Goal: Transaction & Acquisition: Purchase product/service

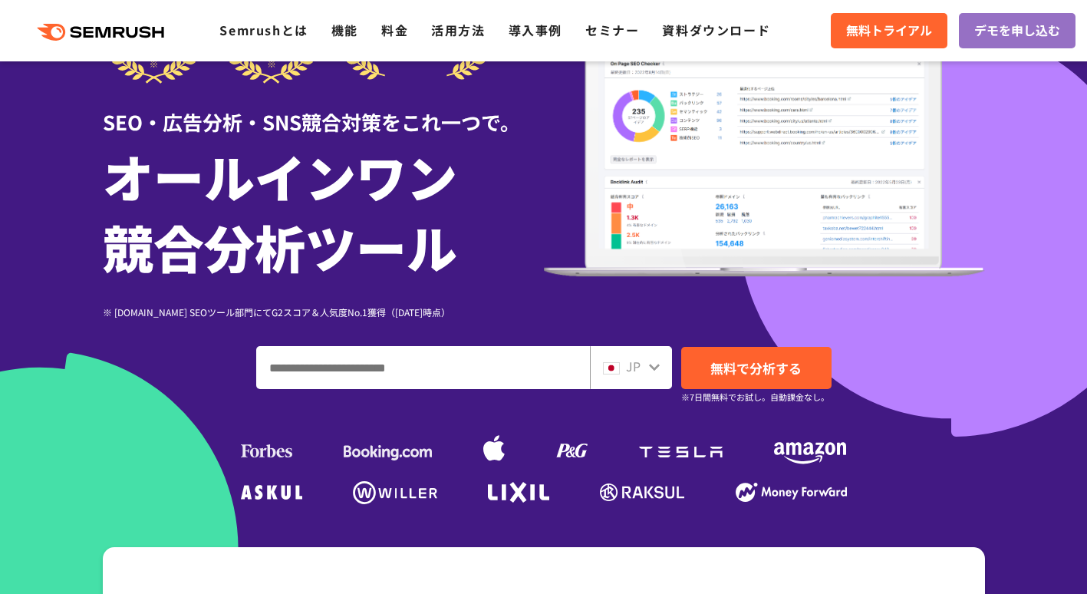
scroll to position [153, 0]
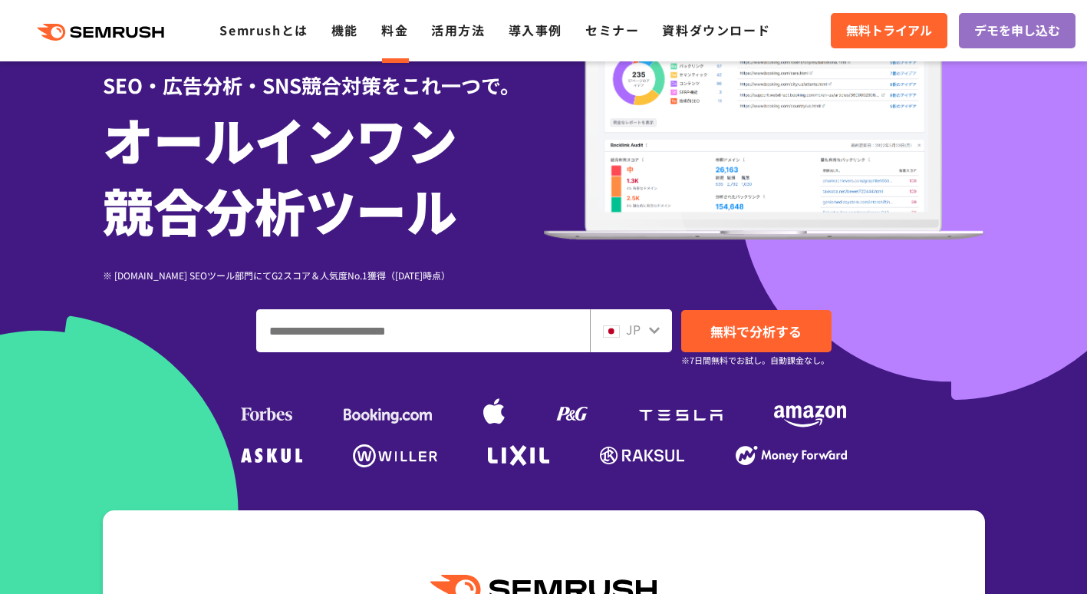
click at [383, 31] on link "料金" at bounding box center [394, 30] width 27 height 18
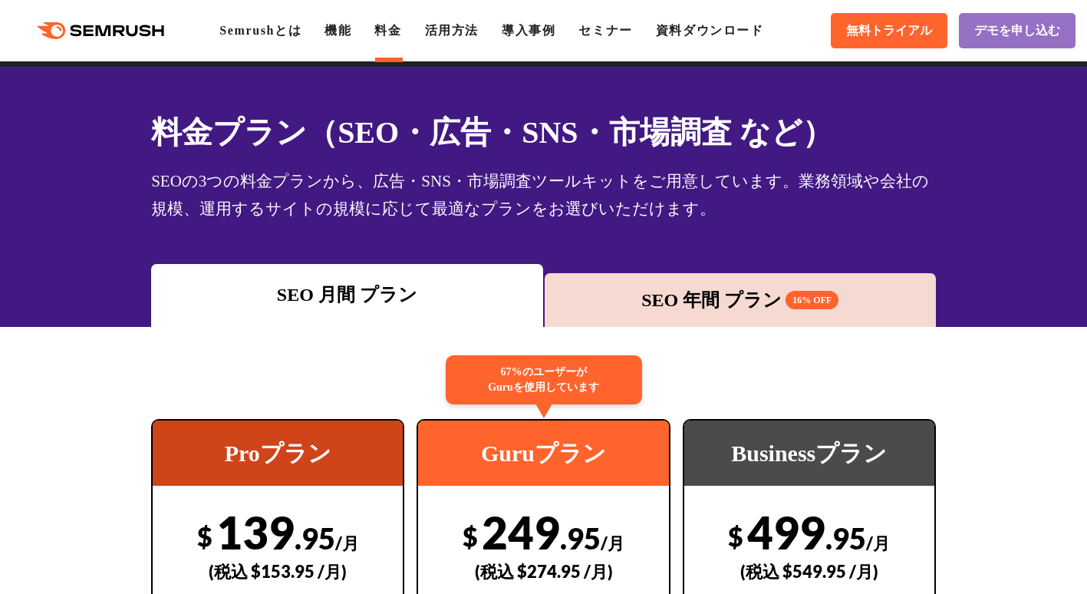
scroll to position [77, 0]
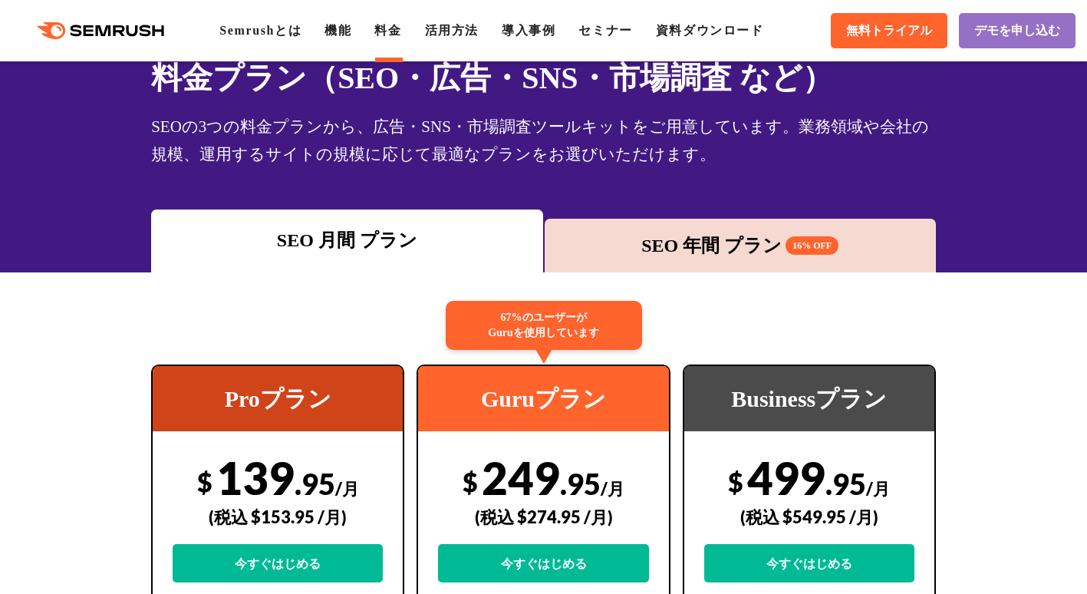
click at [802, 248] on span "16% OFF" at bounding box center [811, 245] width 53 height 18
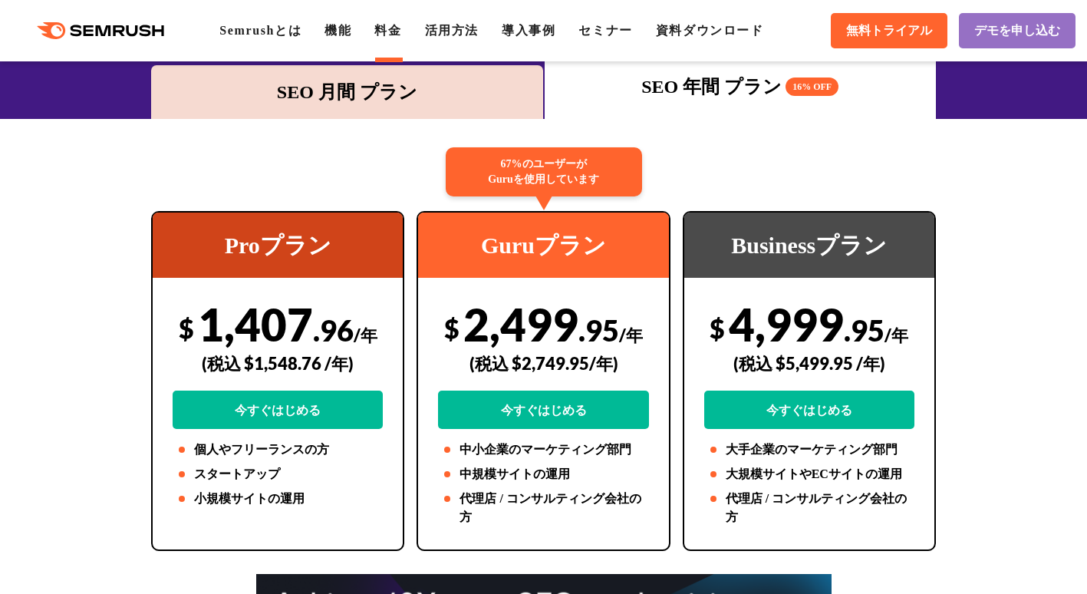
scroll to position [153, 0]
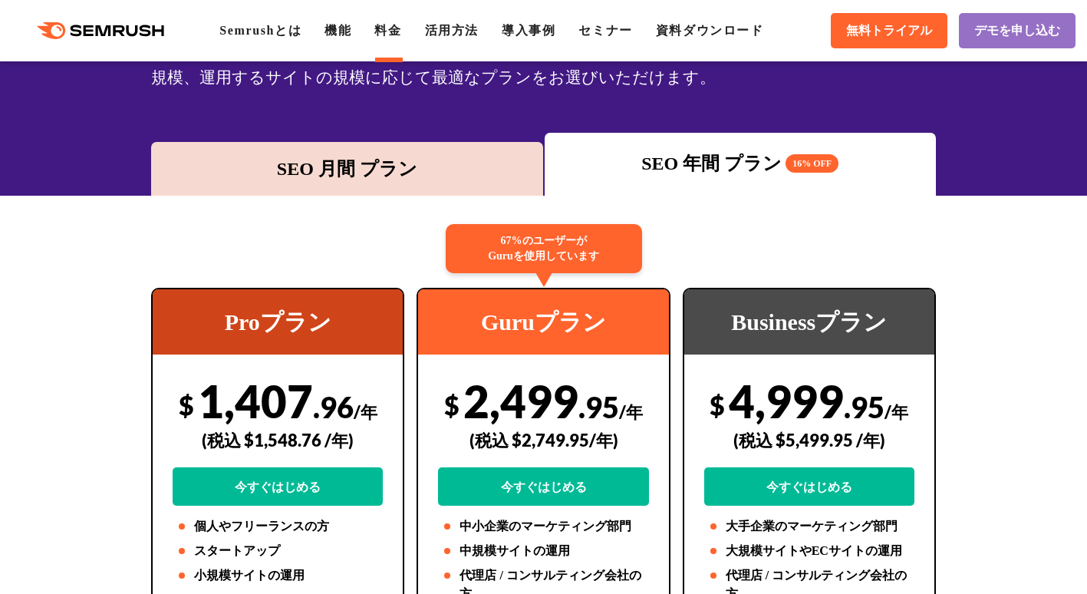
click at [376, 178] on div "SEO 月間 プラン" at bounding box center [347, 169] width 376 height 28
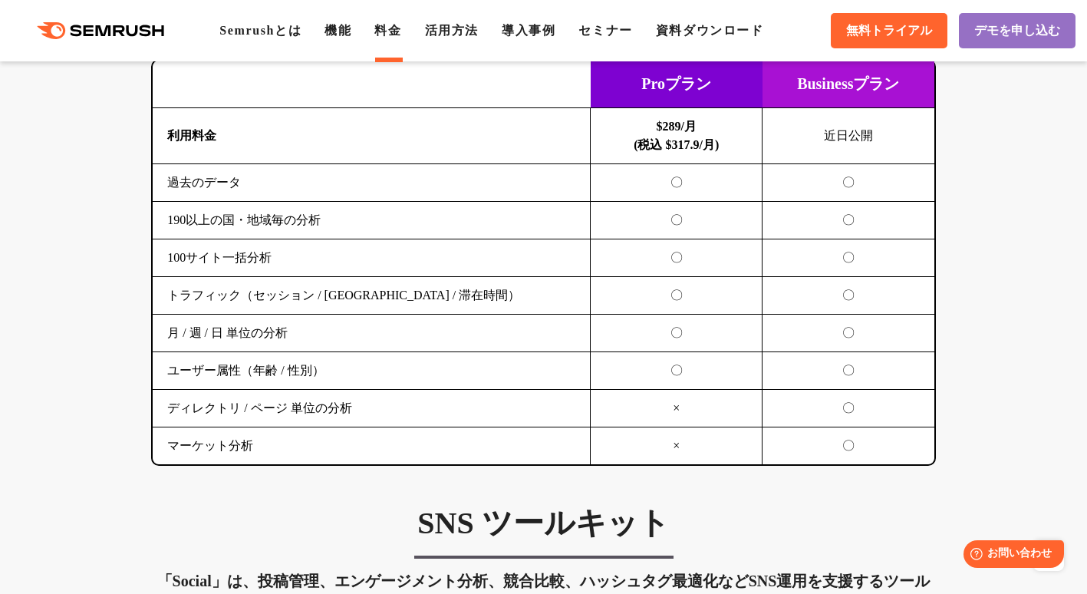
scroll to position [2301, 0]
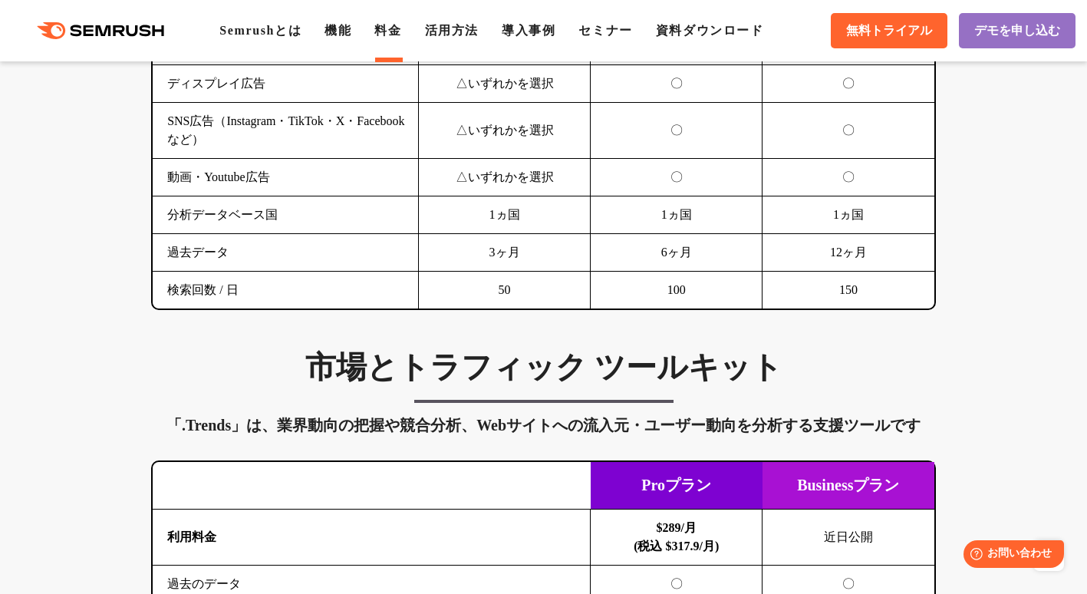
click at [331, 32] on ul "Semrushとは 機能 料金 活用方法 導入事例 セミナー 資料ダウンロード" at bounding box center [502, 30] width 567 height 18
click at [348, 32] on link "機能" at bounding box center [337, 30] width 27 height 13
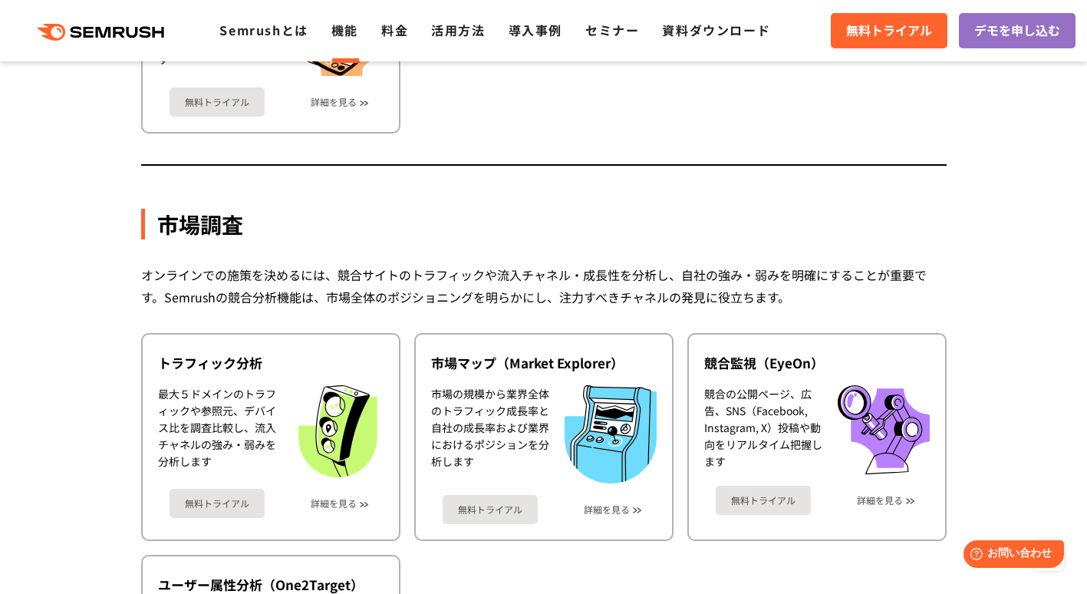
scroll to position [2454, 0]
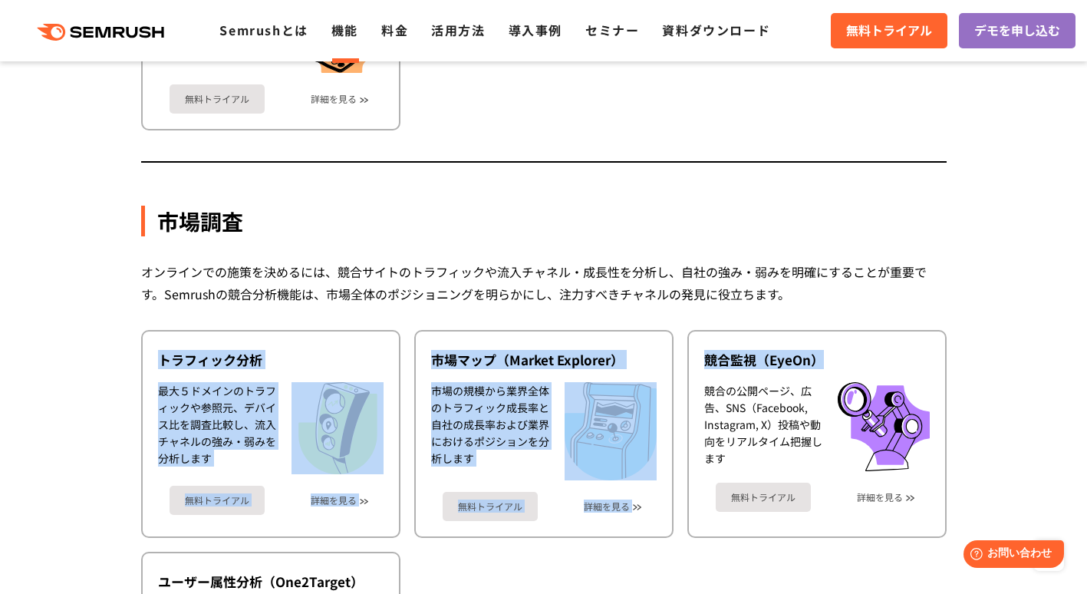
drag, startPoint x: 1016, startPoint y: 287, endPoint x: 1076, endPoint y: 347, distance: 85.1
click at [1077, 352] on section "機能詳細 デジタルマーケティングの様々な領域で自社、競合を分析 施策を実行するためのインサイトを導き出します SEO SEOを実行するには、テクニカルSEO、…" at bounding box center [543, 16] width 1087 height 4254
drag, startPoint x: 1076, startPoint y: 347, endPoint x: 1022, endPoint y: 346, distance: 53.7
click at [1022, 346] on section "機能詳細 デジタルマーケティングの様々な領域で自社、競合を分析 施策を実行するためのインサイトを導き出します SEO SEOを実行するには、テクニカルSEO、…" at bounding box center [543, 16] width 1087 height 4254
click at [1009, 356] on section "機能詳細 デジタルマーケティングの様々な領域で自社、競合を分析 施策を実行するためのインサイトを導き出します SEO SEOを実行するには、テクニカルSEO、…" at bounding box center [543, 16] width 1087 height 4254
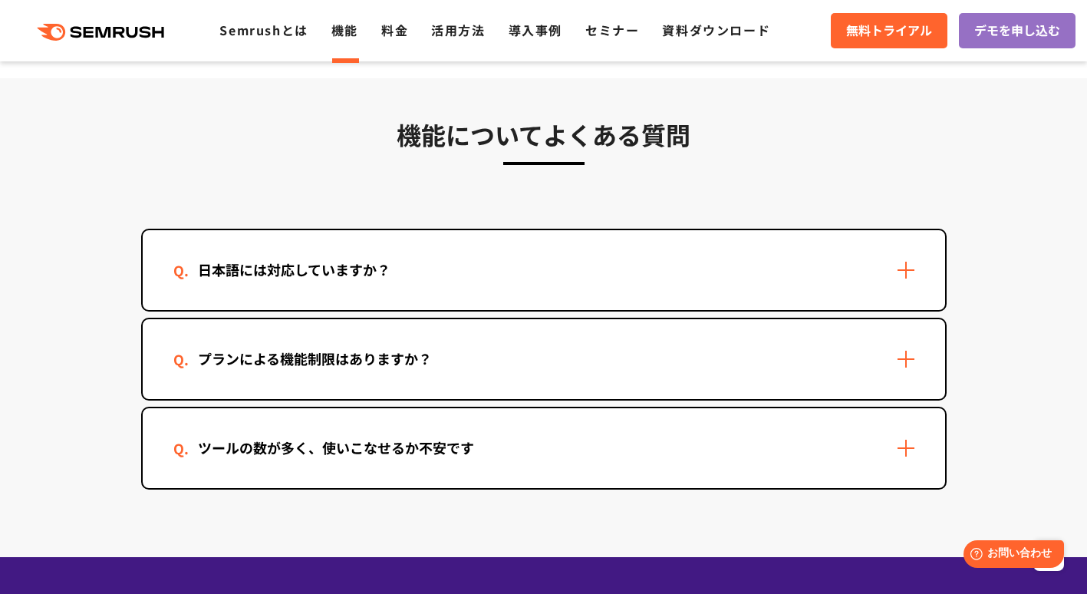
scroll to position [4524, 0]
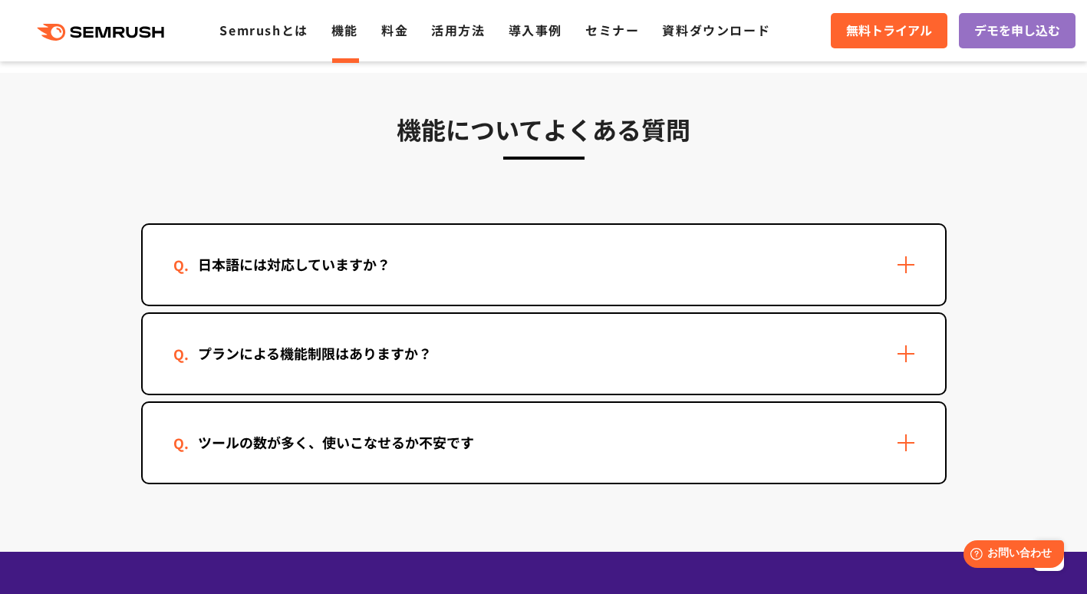
click at [893, 265] on div "日本語には対応していますか？" at bounding box center [544, 265] width 802 height 80
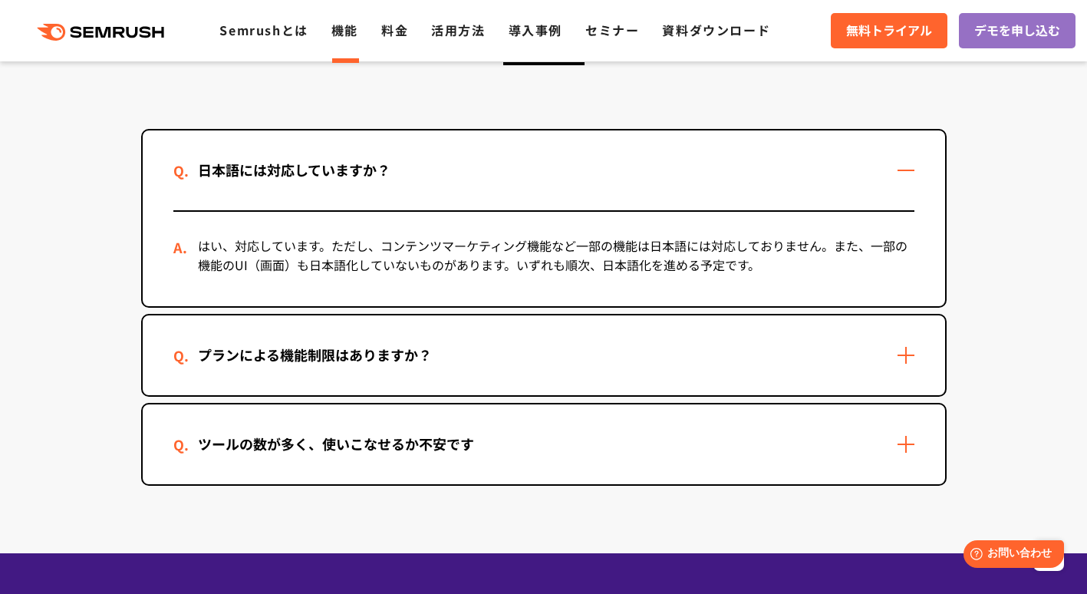
scroll to position [4678, 0]
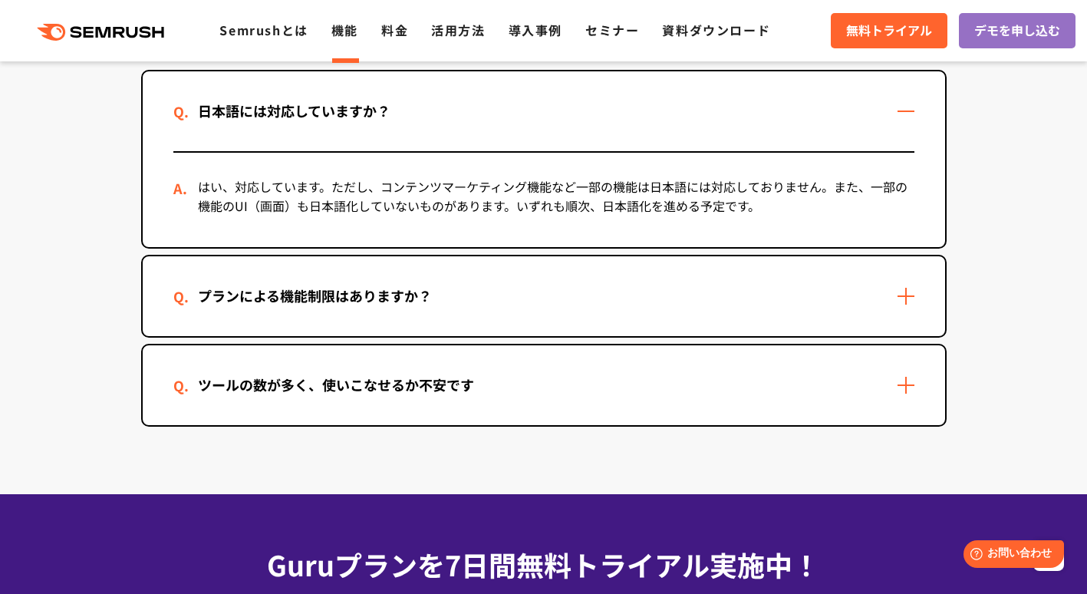
click at [894, 285] on div "プランによる機能制限はありますか？" at bounding box center [544, 296] width 802 height 80
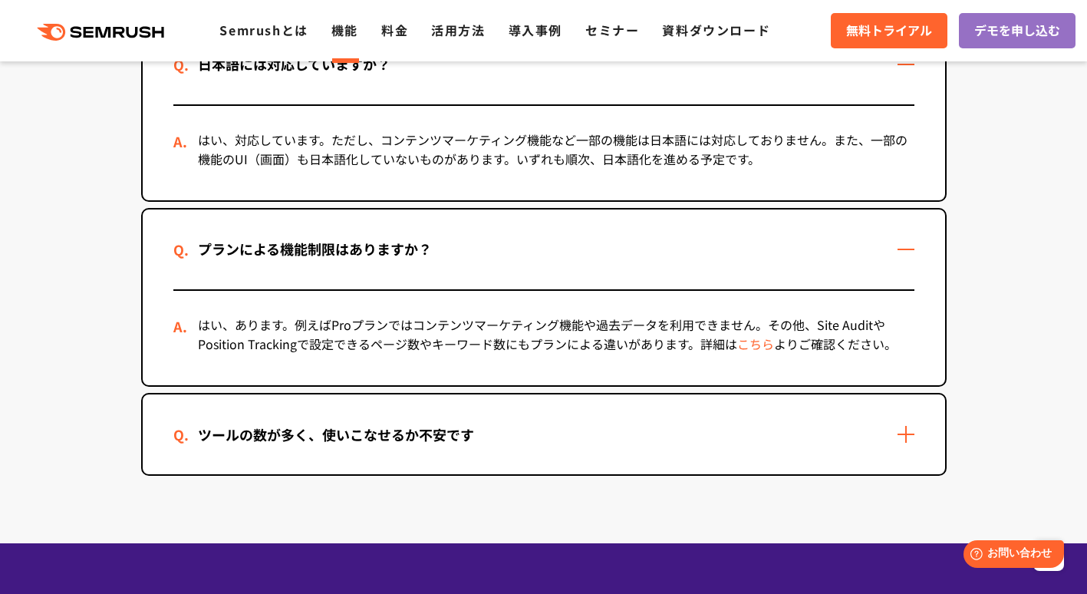
scroll to position [4754, 0]
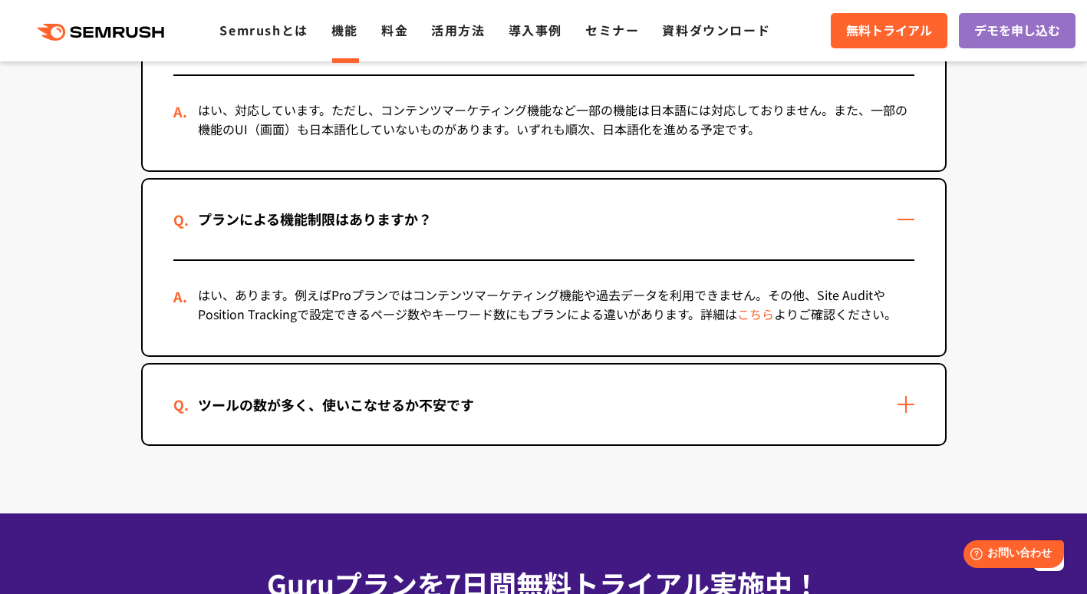
drag, startPoint x: 929, startPoint y: 422, endPoint x: 922, endPoint y: 419, distance: 8.0
click at [929, 422] on div "ツールの数が多く、使いこなせるか不安です" at bounding box center [544, 404] width 802 height 80
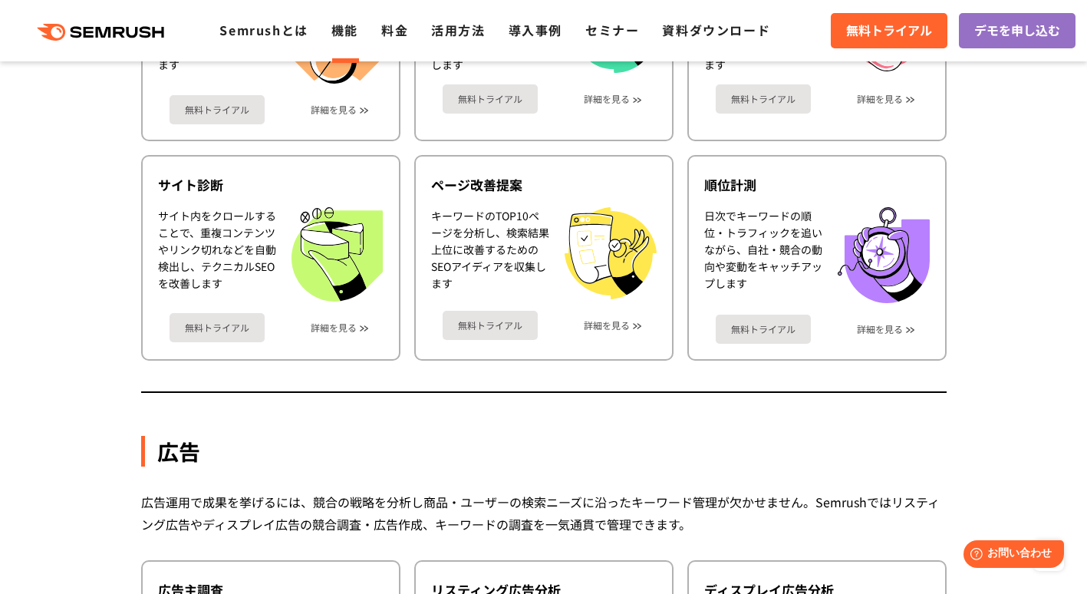
scroll to position [997, 0]
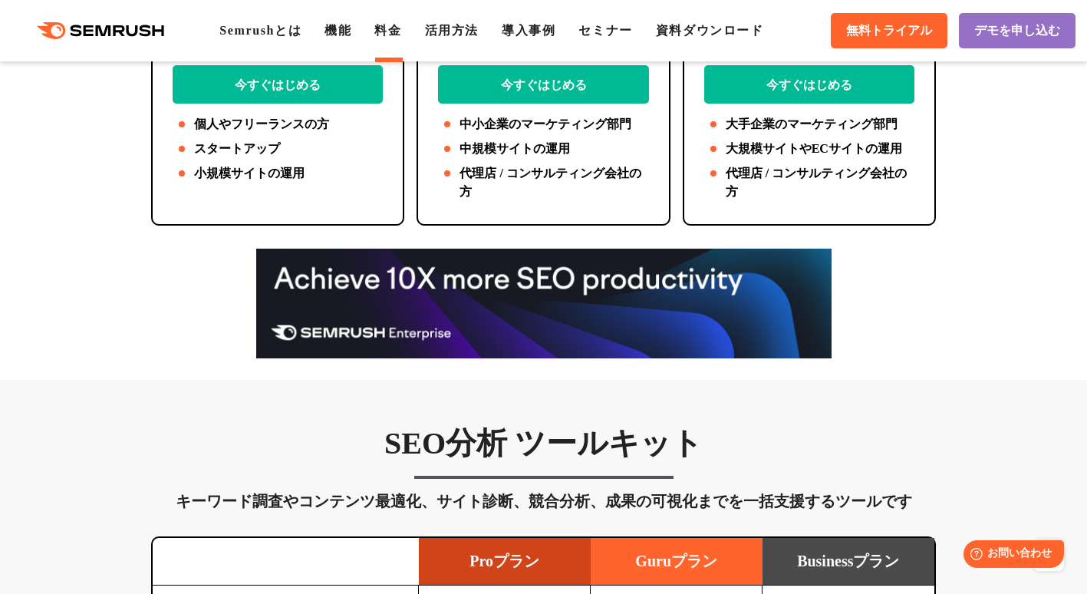
scroll to position [307, 0]
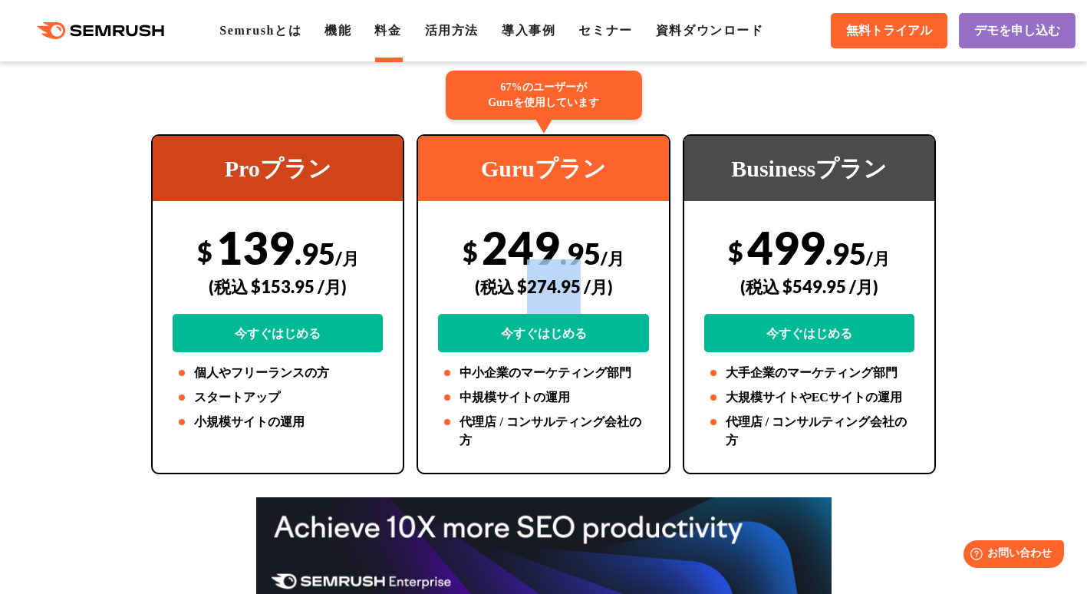
drag, startPoint x: 528, startPoint y: 288, endPoint x: 581, endPoint y: 286, distance: 52.2
click at [581, 286] on div "(税込 $274.95 /月)" at bounding box center [543, 286] width 210 height 54
drag, startPoint x: 581, startPoint y: 286, endPoint x: 542, endPoint y: 278, distance: 39.1
